Goal: Task Accomplishment & Management: Manage account settings

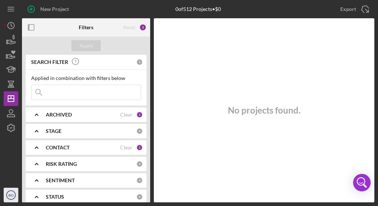
click at [12, 194] on text "BO" at bounding box center [10, 196] width 5 height 4
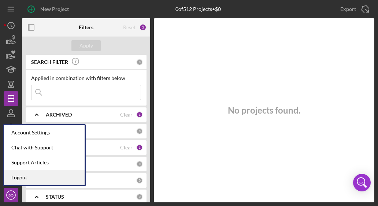
click at [24, 177] on link "Logout" at bounding box center [44, 178] width 80 height 15
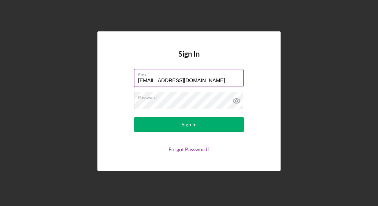
click at [163, 80] on input "[EMAIL_ADDRESS][DOMAIN_NAME]" at bounding box center [188, 78] width 109 height 18
drag, startPoint x: 233, startPoint y: 79, endPoint x: 77, endPoint y: 79, distance: 156.6
click at [77, 79] on div "Sign In Email [EMAIL_ADDRESS][DOMAIN_NAME] Password Sign In Forgot Password?" at bounding box center [189, 101] width 370 height 203
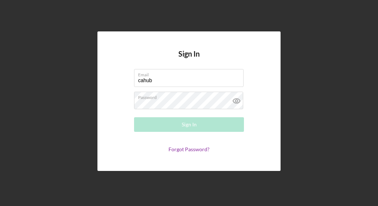
type input "[EMAIL_ADDRESS][DOMAIN_NAME]"
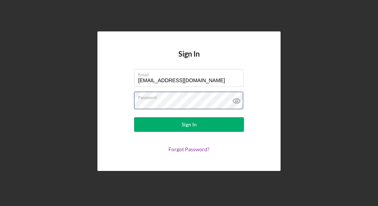
click at [110, 105] on div "Sign In Email [EMAIL_ADDRESS][DOMAIN_NAME] Password Sign In Forgot Password?" at bounding box center [188, 100] width 183 height 139
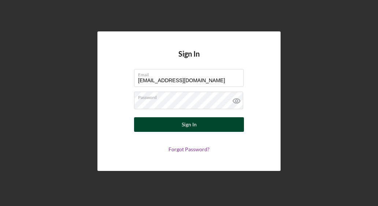
click at [141, 128] on button "Sign In" at bounding box center [189, 124] width 110 height 15
